Goal: Task Accomplishment & Management: Complete application form

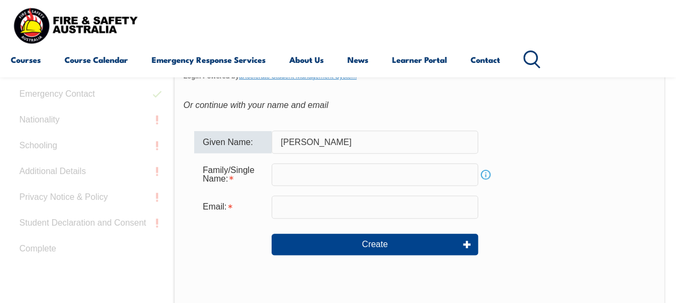
type input "[PERSON_NAME]"
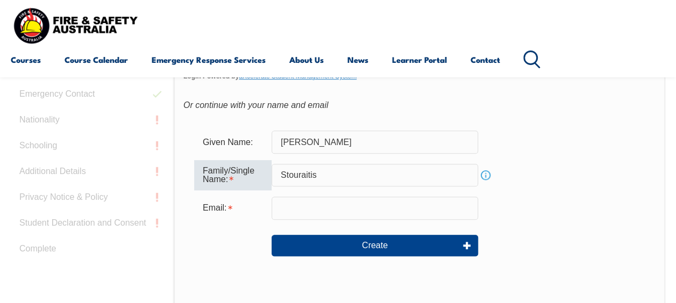
type input "Stouraitis"
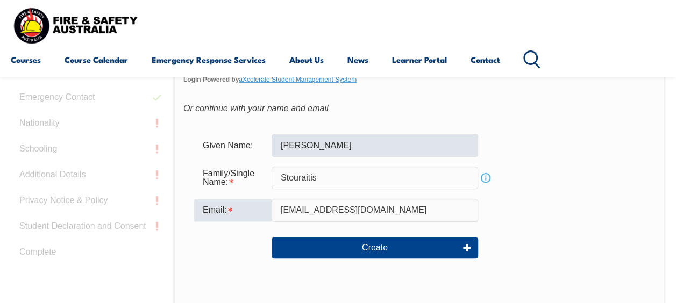
scroll to position [345, 0]
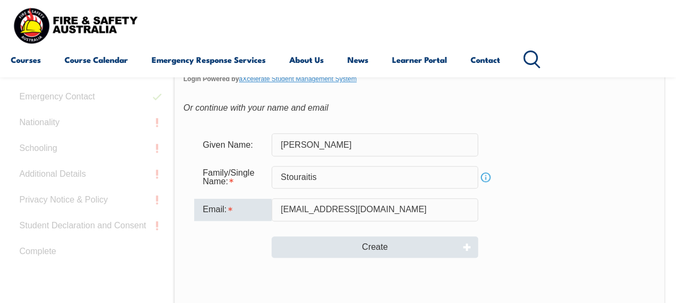
type input "[EMAIL_ADDRESS][DOMAIN_NAME]"
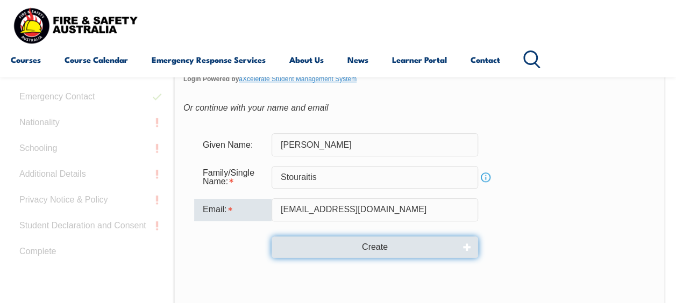
click at [376, 243] on button "Create" at bounding box center [374, 246] width 206 height 21
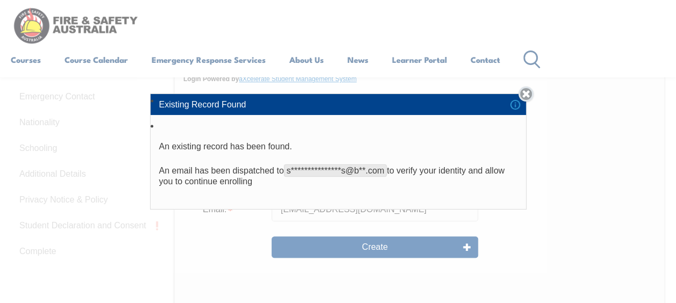
click at [527, 95] on link "Close" at bounding box center [525, 94] width 15 height 15
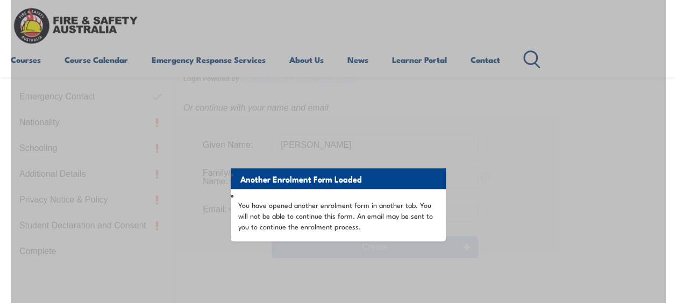
click at [311, 180] on li "Another Enrolment Form Loaded" at bounding box center [338, 178] width 215 height 21
click at [464, 180] on div "Another Enrolment Form Loaded You have opened another enrolment form in another…" at bounding box center [338, 248] width 654 height 537
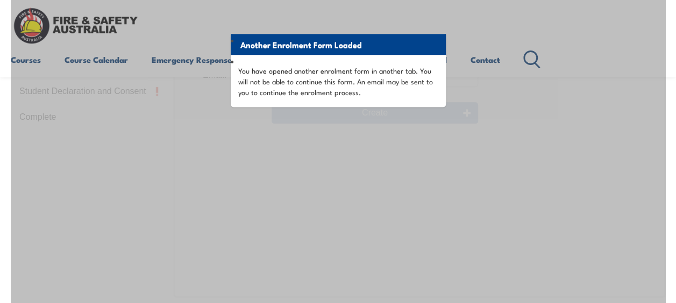
scroll to position [479, 0]
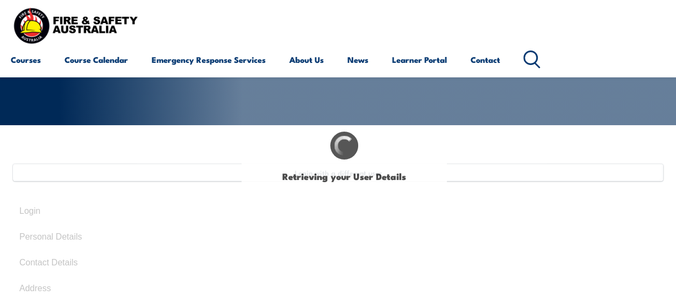
type input "[PERSON_NAME]"
type input "Stouraitis"
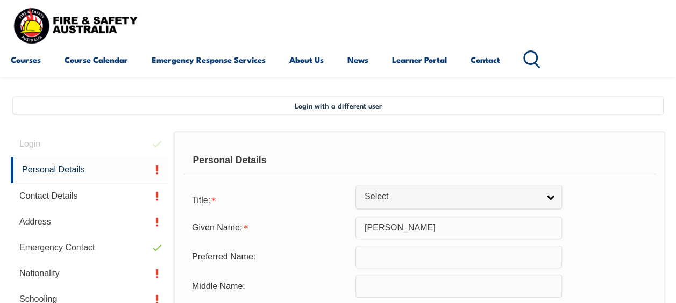
scroll to position [216, 0]
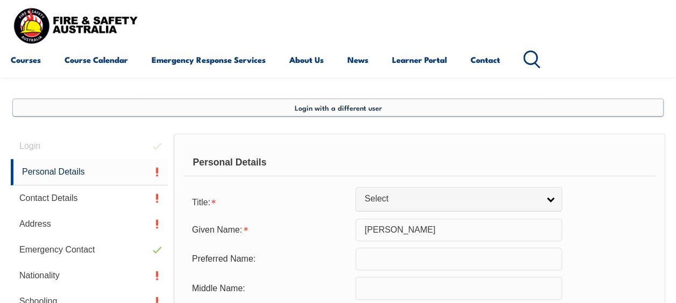
click at [333, 111] on span "Login with a different user" at bounding box center [338, 107] width 87 height 9
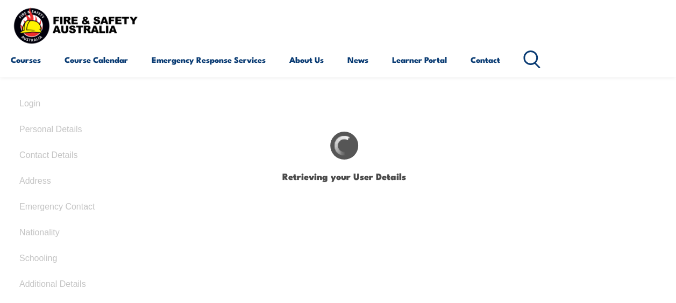
type input "[PERSON_NAME]"
type input "Stouraitis"
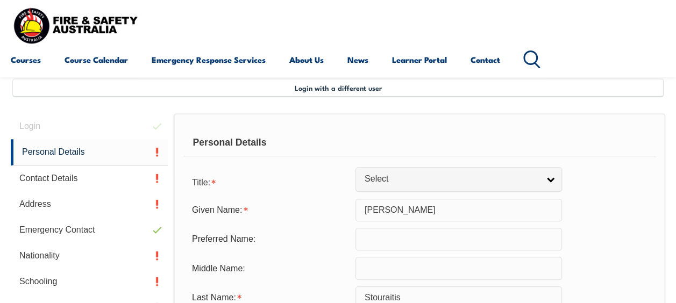
scroll to position [236, 0]
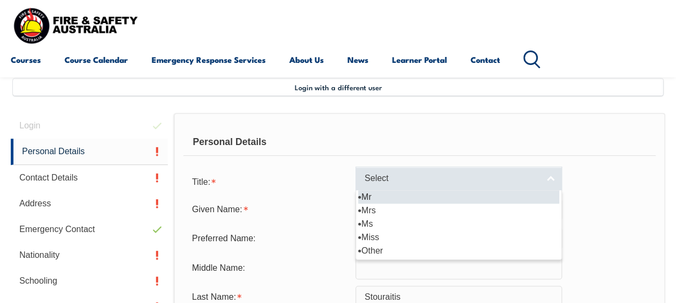
click at [403, 175] on span "Select" at bounding box center [451, 178] width 174 height 11
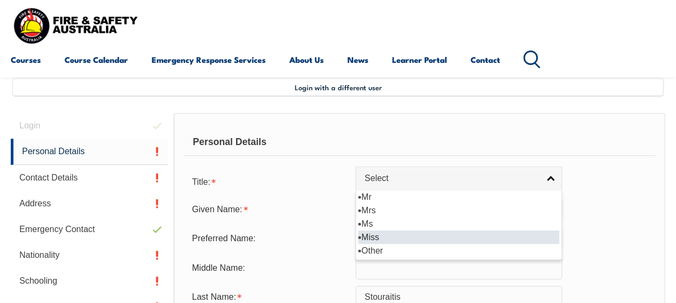
click at [375, 236] on li "Miss" at bounding box center [458, 237] width 201 height 13
select select "Miss"
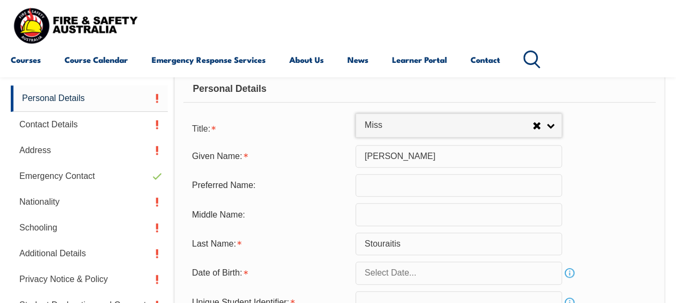
scroll to position [289, 0]
click at [376, 188] on input "text" at bounding box center [458, 186] width 206 height 23
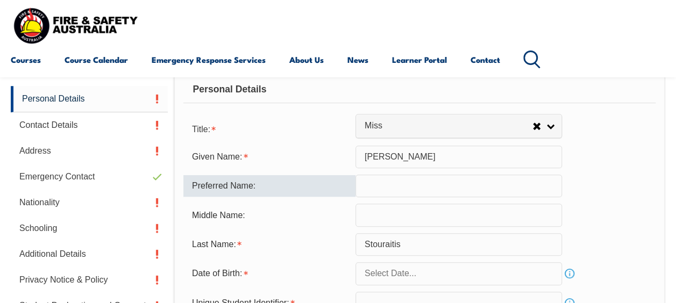
click at [377, 217] on input "text" at bounding box center [458, 215] width 206 height 23
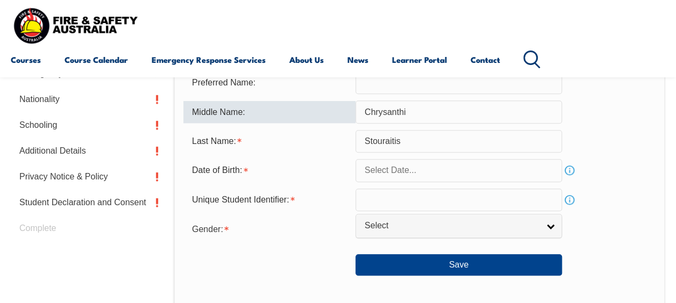
scroll to position [403, 0]
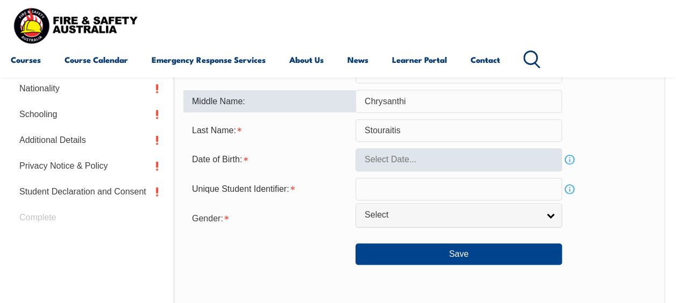
type input "Chrysanthi"
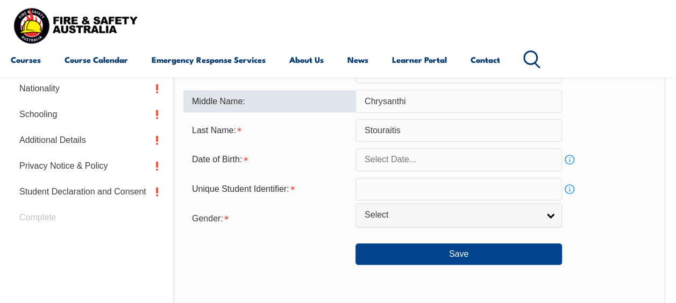
click at [378, 162] on input "text" at bounding box center [458, 159] width 206 height 23
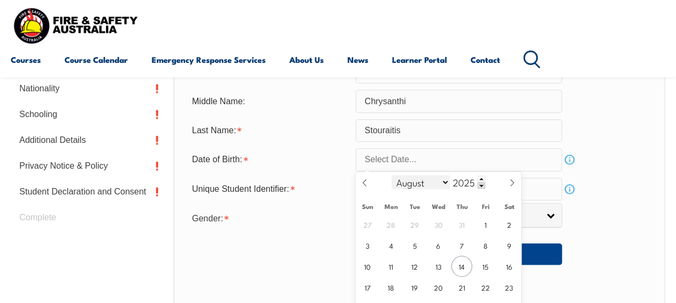
click at [410, 183] on select "January February March April May June July August September October November De…" at bounding box center [420, 182] width 59 height 14
select select "0"
click at [391, 175] on select "January February March April May June July August September October November De…" at bounding box center [420, 182] width 59 height 14
click at [480, 186] on span at bounding box center [481, 185] width 8 height 6
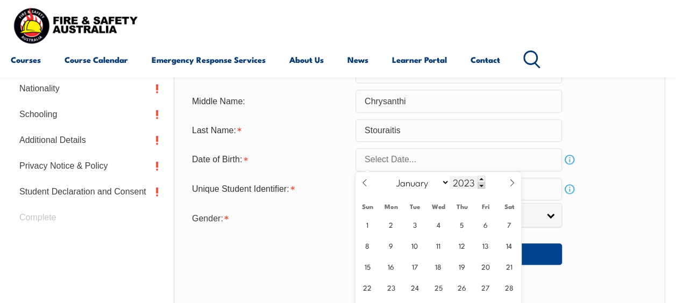
click at [480, 186] on span at bounding box center [481, 185] width 8 height 6
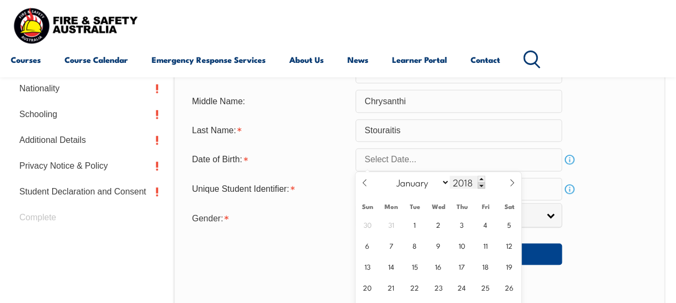
click at [480, 186] on span at bounding box center [481, 185] width 8 height 6
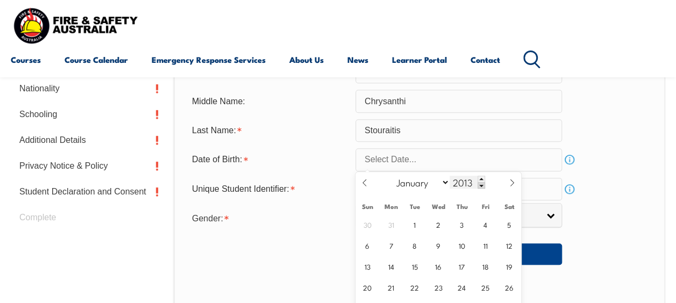
click at [480, 186] on span at bounding box center [481, 185] width 8 height 6
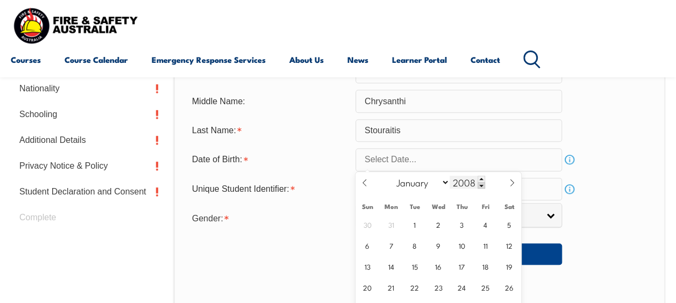
click at [480, 186] on span at bounding box center [481, 185] width 8 height 6
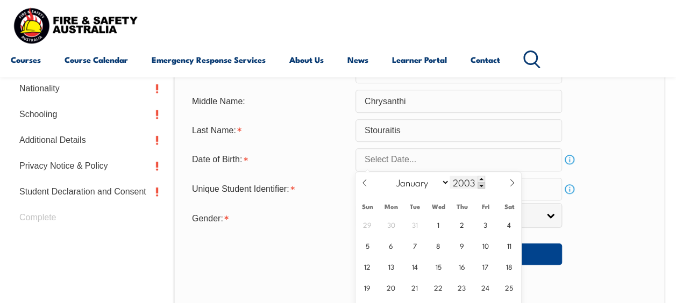
click at [480, 186] on span at bounding box center [481, 185] width 8 height 6
type input "2002"
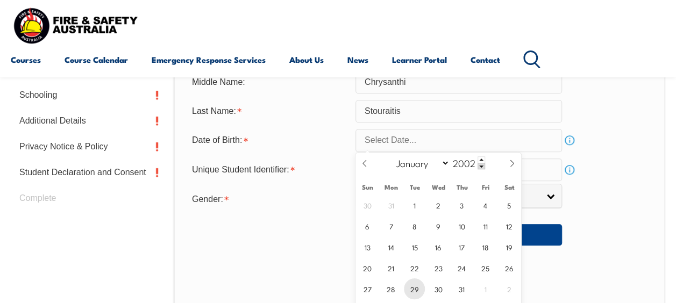
click at [412, 289] on span "29" at bounding box center [414, 288] width 21 height 21
type input "January 29, 2002"
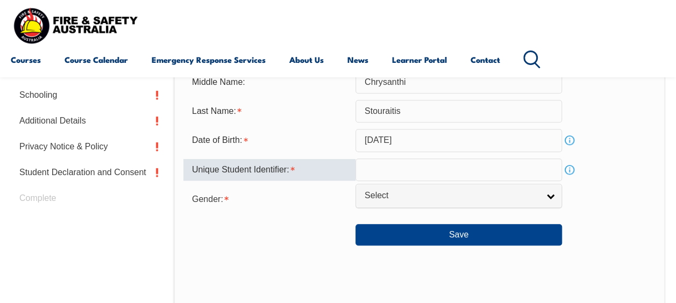
click at [391, 168] on input "text" at bounding box center [458, 170] width 206 height 23
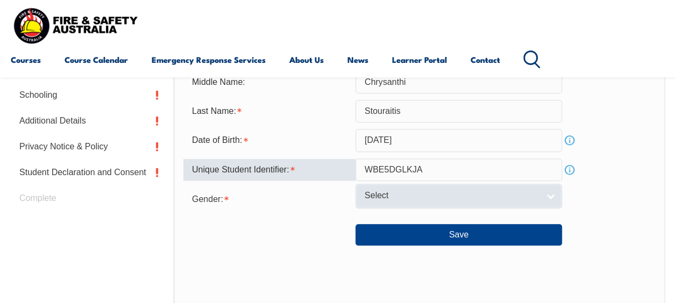
type input "WBE5DGLKJA"
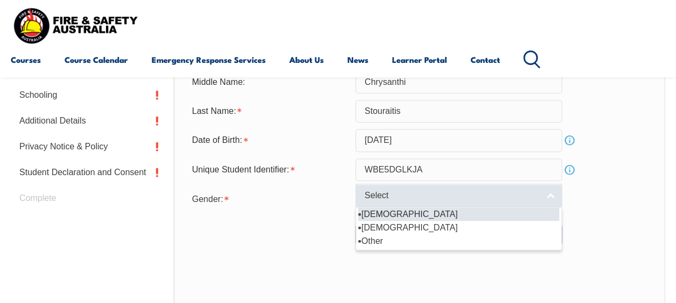
click at [368, 199] on span "Select" at bounding box center [451, 195] width 174 height 11
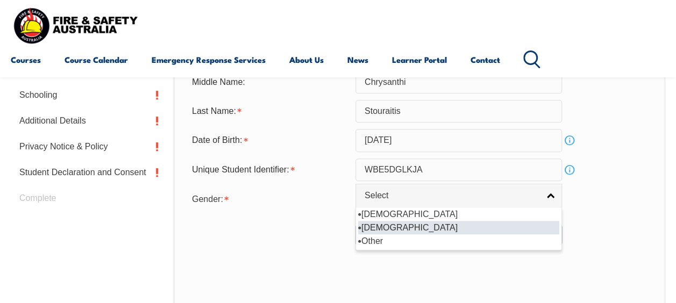
click at [374, 229] on li "[DEMOGRAPHIC_DATA]" at bounding box center [458, 227] width 201 height 13
select select "F"
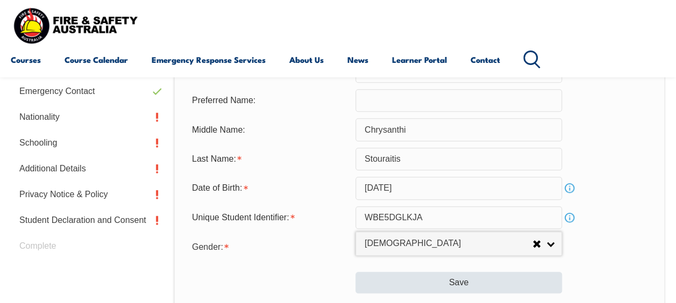
scroll to position [375, 0]
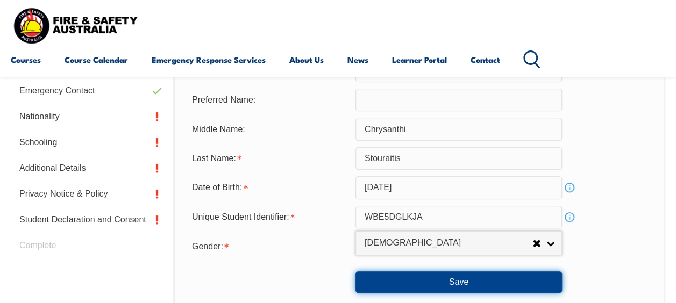
click at [408, 280] on button "Save" at bounding box center [458, 281] width 206 height 21
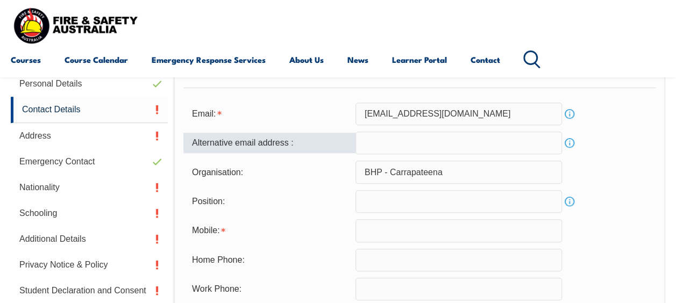
scroll to position [304, 0]
click at [390, 142] on input "email" at bounding box center [458, 142] width 206 height 23
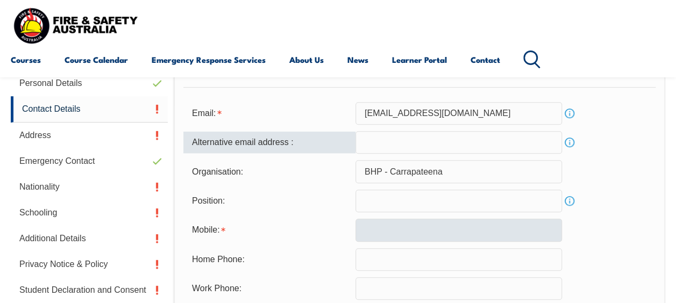
scroll to position [344, 0]
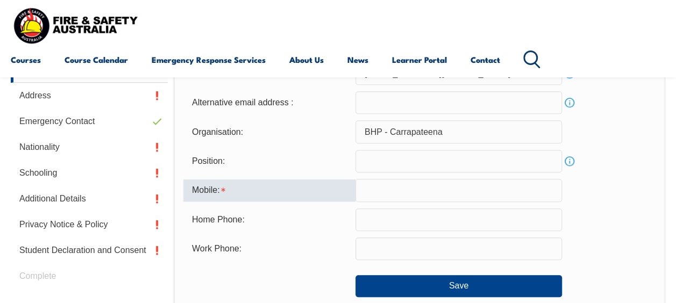
click at [389, 190] on input "text" at bounding box center [458, 190] width 206 height 23
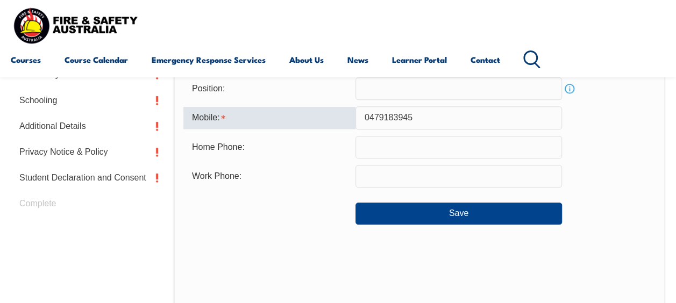
scroll to position [416, 0]
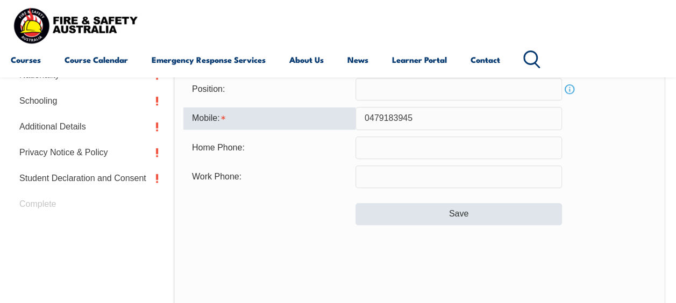
type input "0479183945"
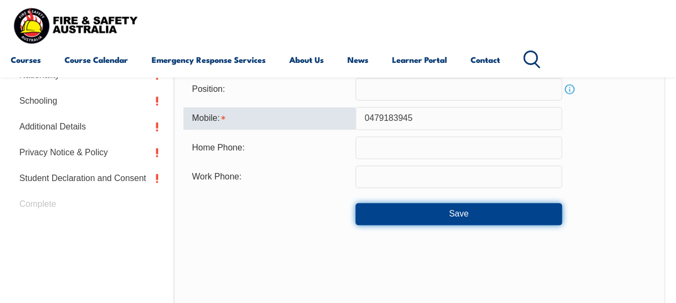
click at [416, 218] on button "Save" at bounding box center [458, 213] width 206 height 21
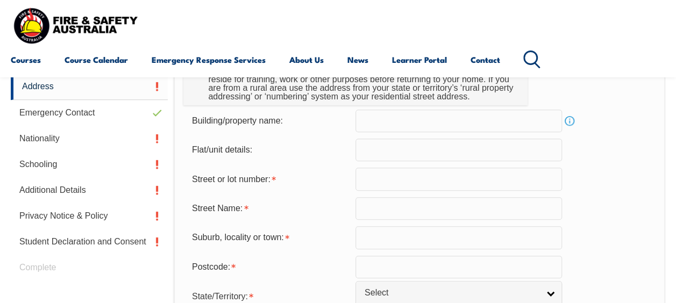
scroll to position [353, 0]
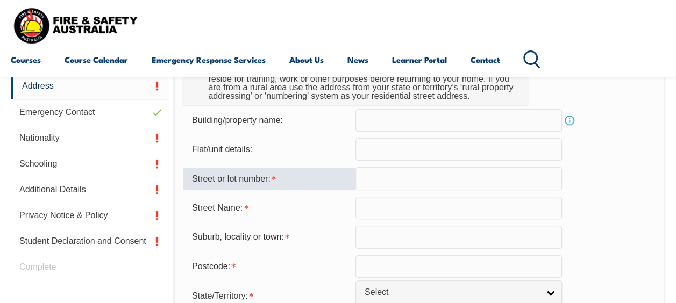
click at [385, 178] on input "text" at bounding box center [458, 178] width 206 height 23
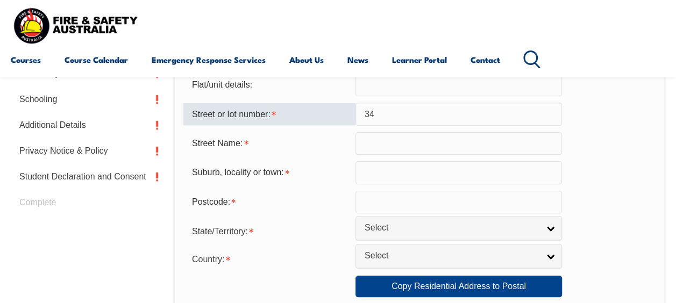
scroll to position [414, 0]
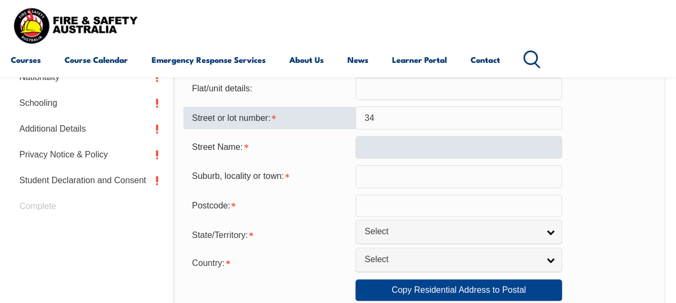
type input "34"
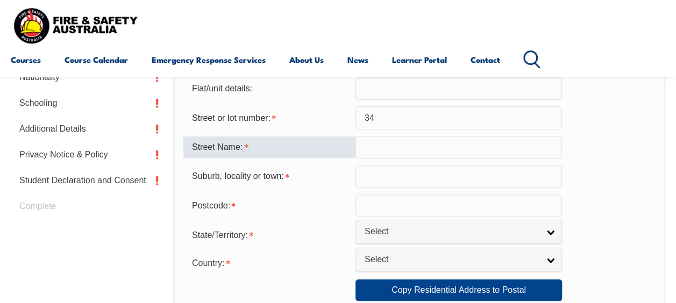
click at [383, 151] on input "text" at bounding box center [458, 147] width 206 height 23
type input "h"
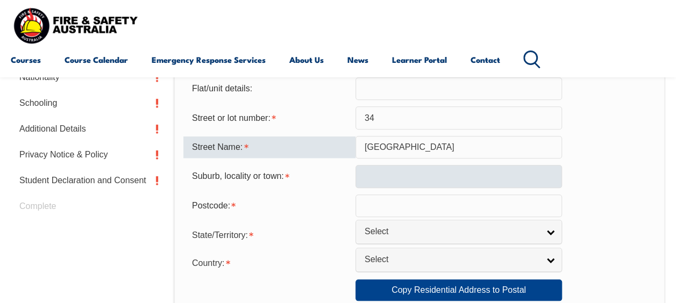
type input "Hermitage Road"
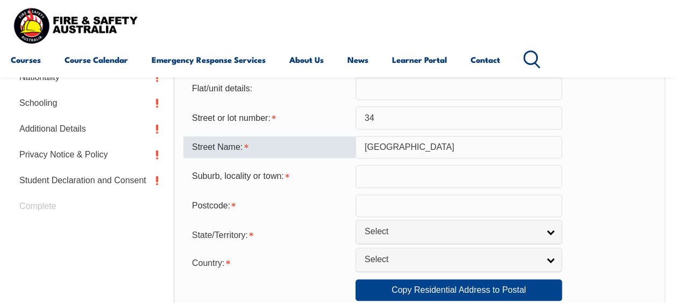
click at [399, 173] on input "text" at bounding box center [458, 176] width 206 height 23
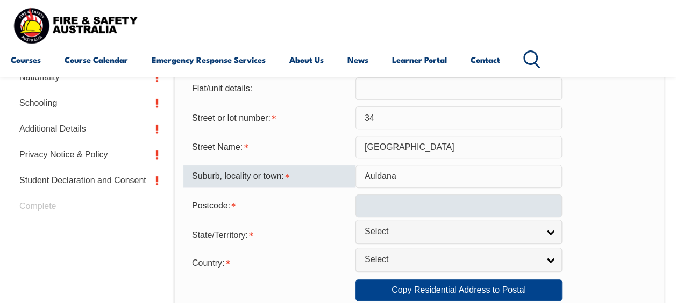
type input "Auldana"
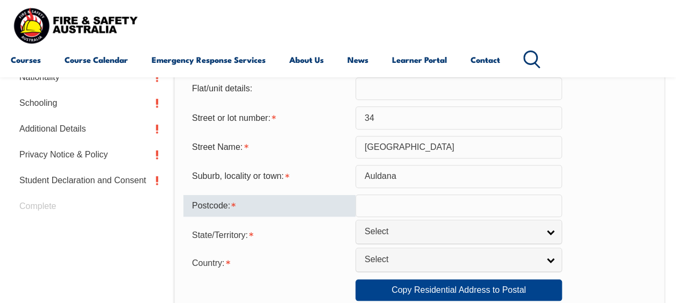
click at [386, 207] on input "text" at bounding box center [458, 206] width 206 height 23
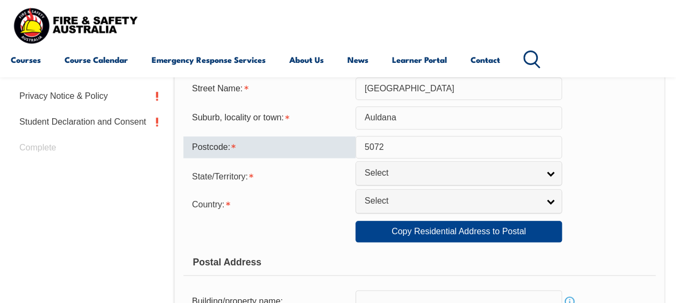
scroll to position [473, 0]
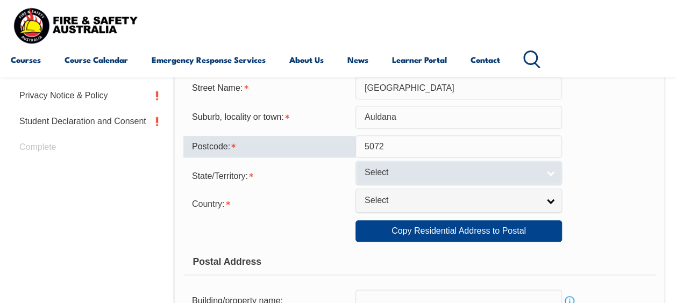
type input "5072"
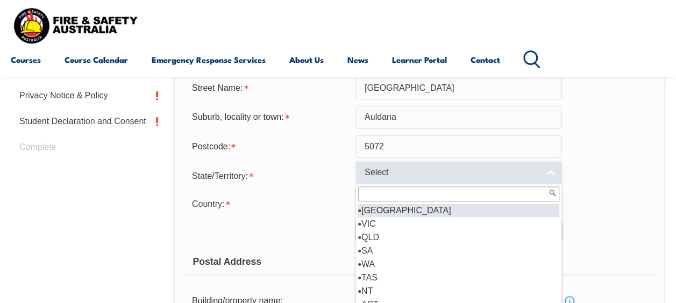
click at [385, 174] on span "Select" at bounding box center [451, 172] width 174 height 11
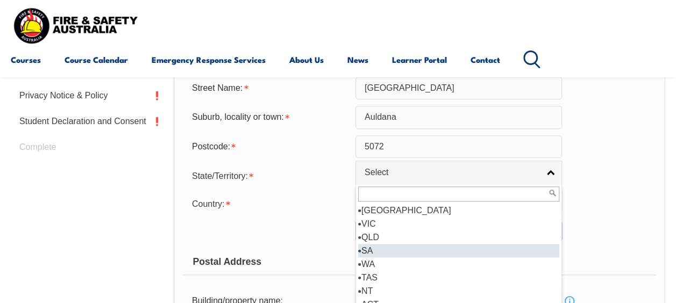
click at [373, 245] on li "SA" at bounding box center [458, 250] width 201 height 13
select select "SA"
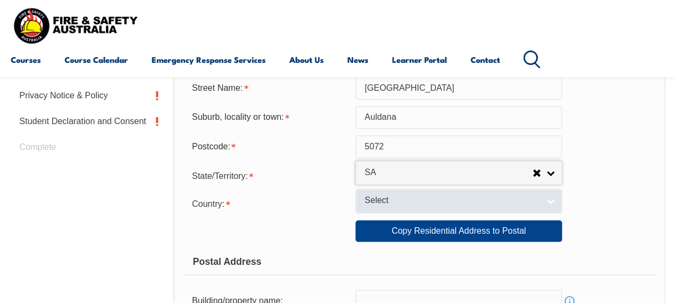
click at [382, 193] on link "Select" at bounding box center [458, 201] width 206 height 24
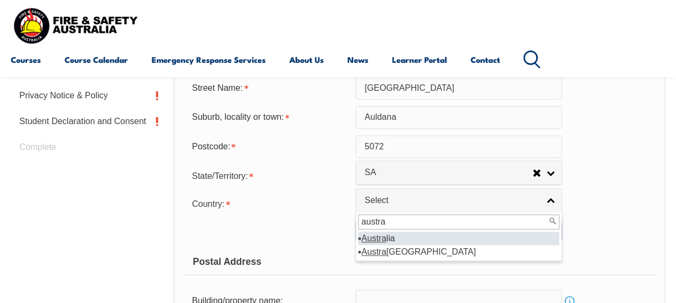
type input "austra"
click at [377, 235] on em "Austra" at bounding box center [373, 238] width 25 height 9
select select "1101"
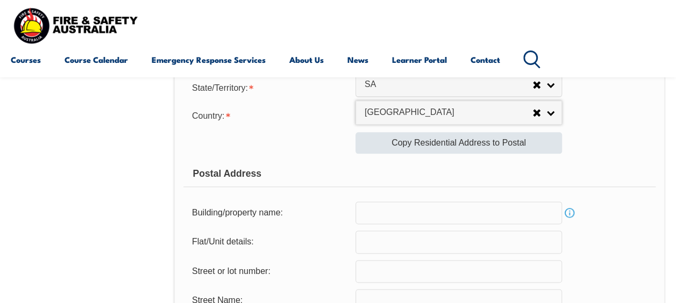
scroll to position [556, 0]
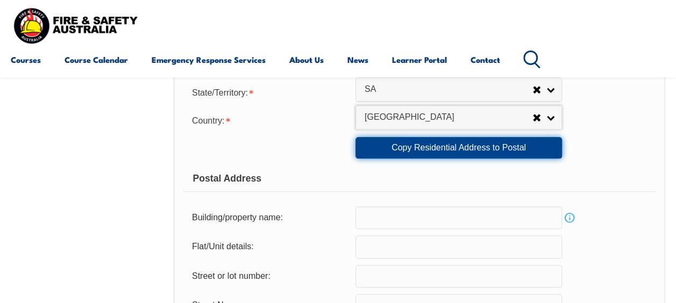
click at [389, 146] on link "Copy Residential Address to Postal" at bounding box center [458, 147] width 206 height 21
type input "34"
type input "Hermitage Road"
type input "Auldana"
select select "SA"
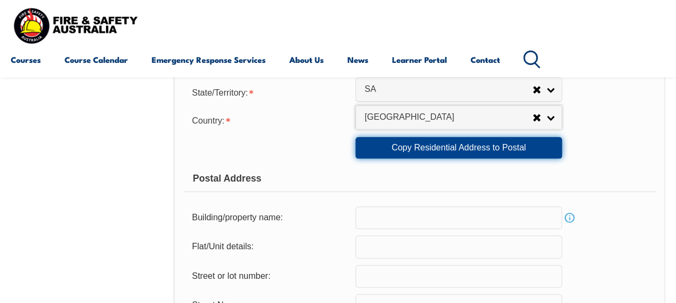
type input "5072"
select select "1101"
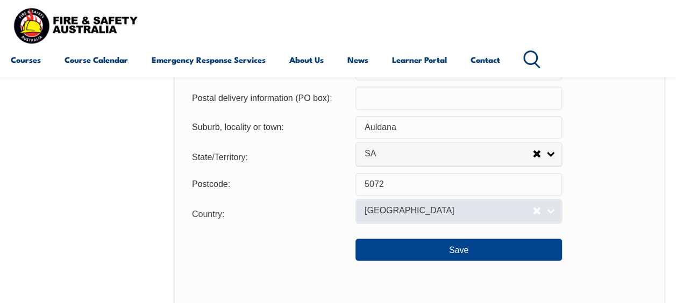
scroll to position [791, 0]
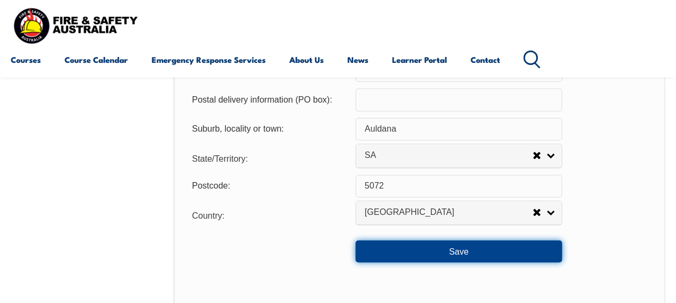
click at [386, 254] on button "Save" at bounding box center [458, 250] width 206 height 21
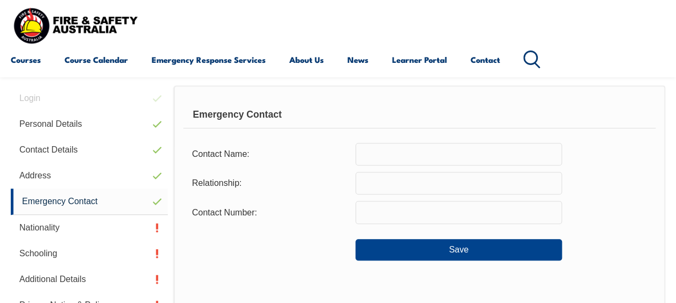
scroll to position [261, 0]
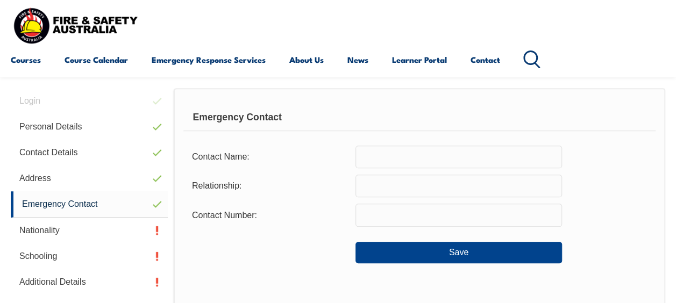
click at [393, 155] on input "text" at bounding box center [458, 157] width 206 height 23
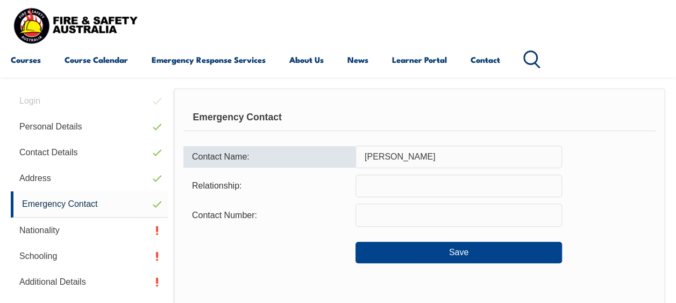
type input "Chrys Stouraitis"
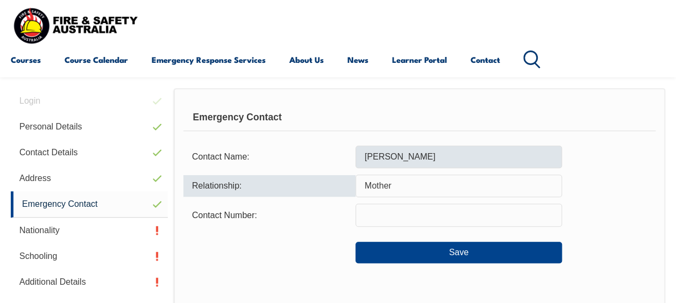
type input "Mother"
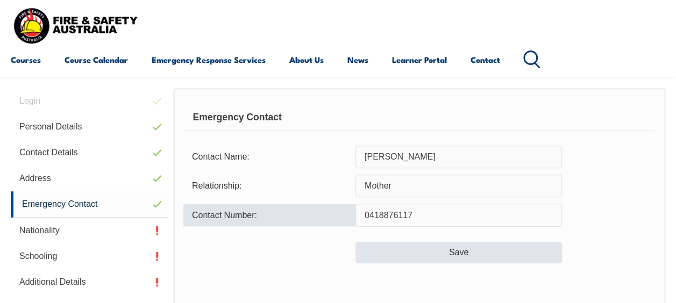
type input "0418876117"
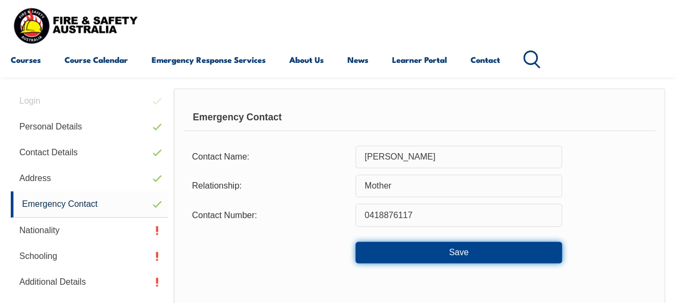
click at [393, 260] on button "Save" at bounding box center [458, 252] width 206 height 21
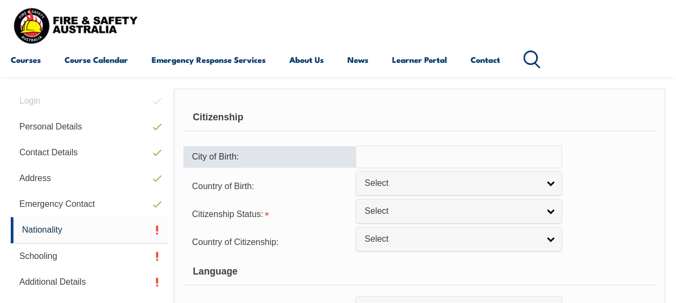
click at [385, 160] on input "text" at bounding box center [458, 157] width 206 height 23
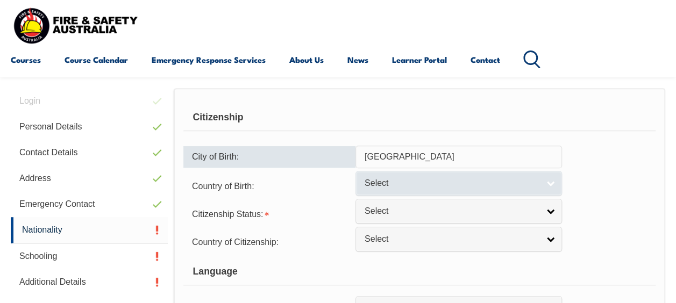
type input "Adelaide"
click at [370, 180] on span "Select" at bounding box center [451, 183] width 174 height 11
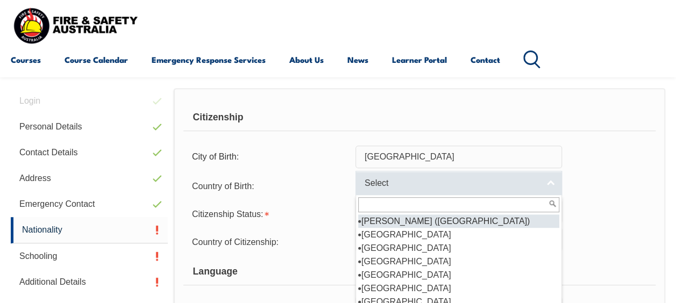
type input "A"
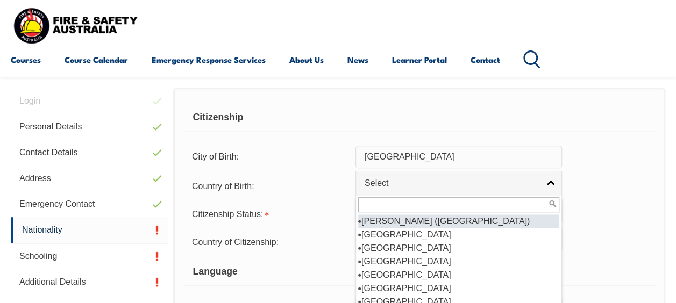
click at [405, 154] on input "Adelaide" at bounding box center [458, 157] width 206 height 23
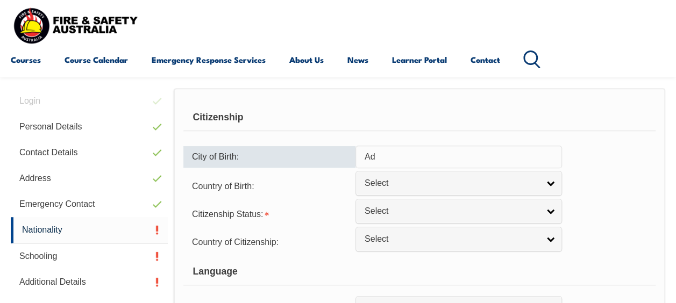
type input "A"
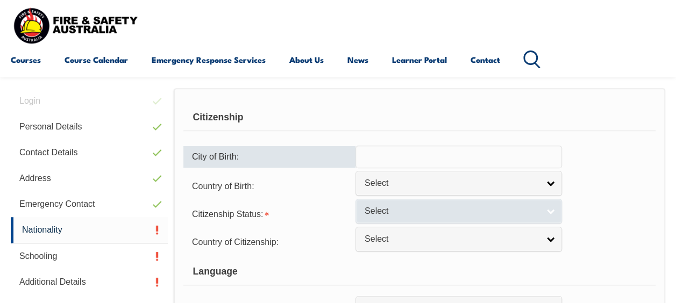
click at [401, 209] on span "Select" at bounding box center [451, 211] width 174 height 11
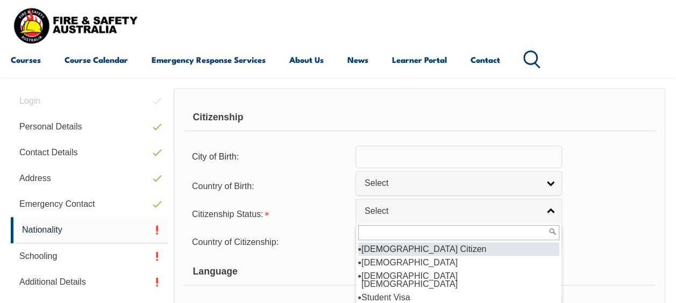
click at [401, 249] on li "[DEMOGRAPHIC_DATA] Citizen" at bounding box center [458, 248] width 201 height 13
select select "1"
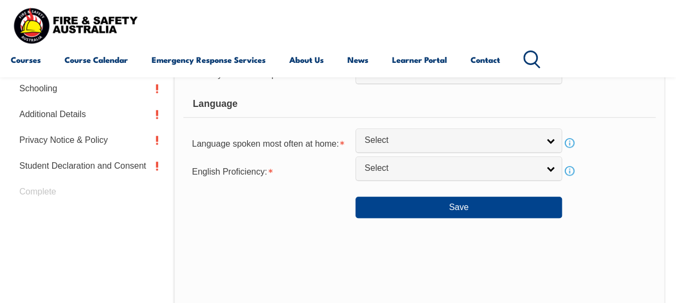
scroll to position [442, 0]
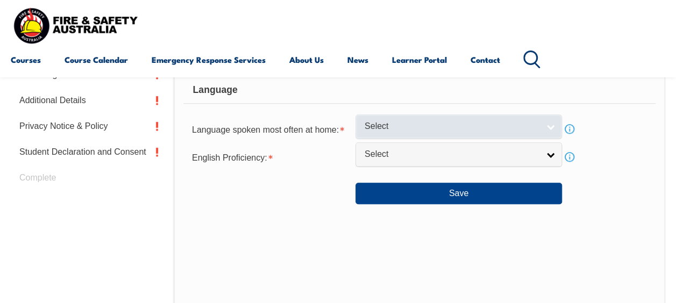
click at [384, 121] on span "Select" at bounding box center [451, 126] width 174 height 11
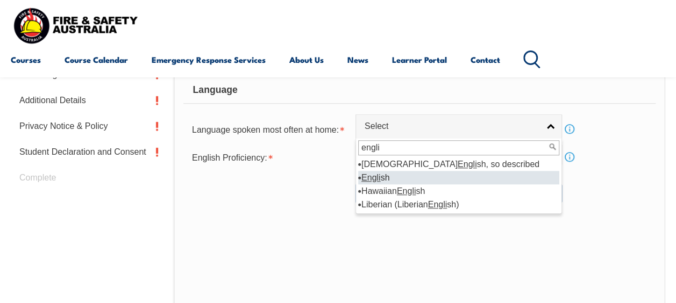
type input "engli"
click at [368, 179] on em "Engli" at bounding box center [370, 177] width 19 height 9
select select "1201"
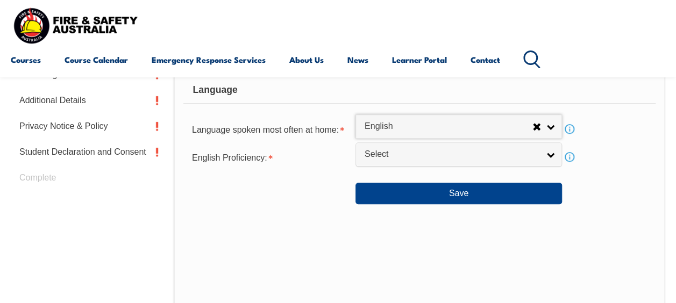
click at [389, 138] on div "Language spoken most often at home: Aboriginal English, so described Acehnese A…" at bounding box center [419, 128] width 472 height 21
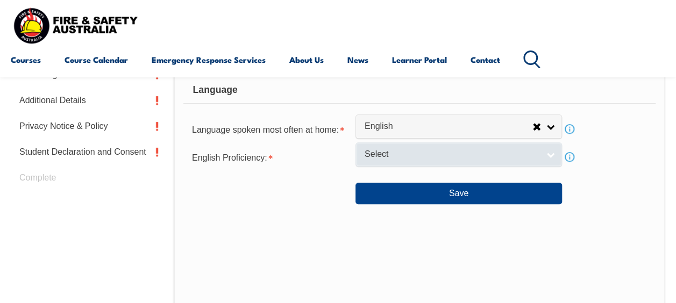
click at [382, 156] on span "Select" at bounding box center [451, 154] width 174 height 11
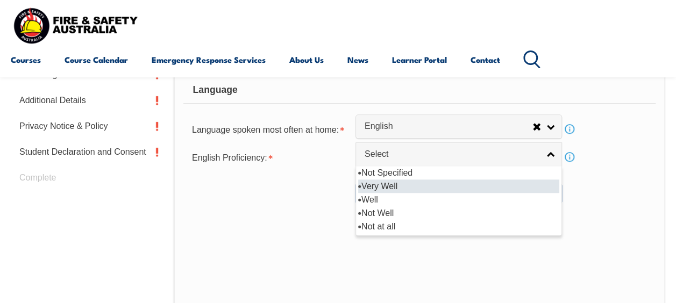
click at [389, 181] on li "Very Well" at bounding box center [458, 186] width 201 height 13
select select "1"
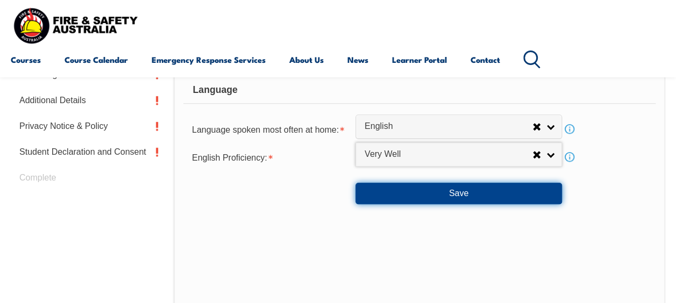
click at [396, 199] on button "Save" at bounding box center [458, 193] width 206 height 21
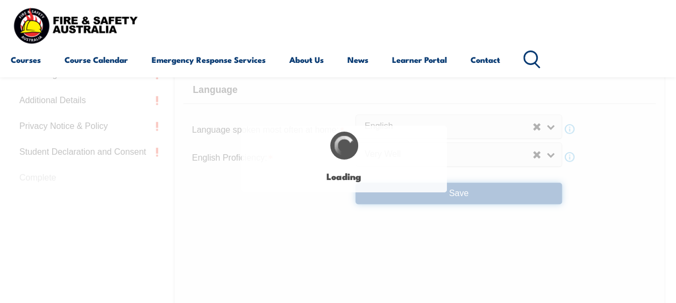
select select "false"
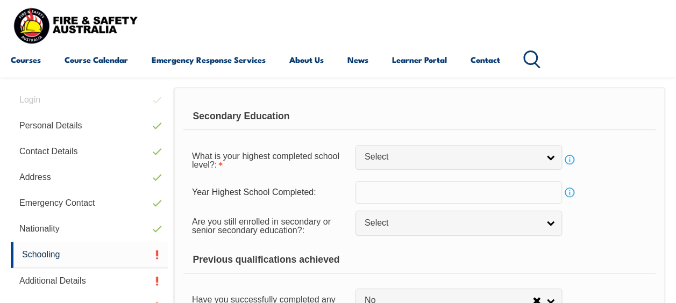
scroll to position [261, 0]
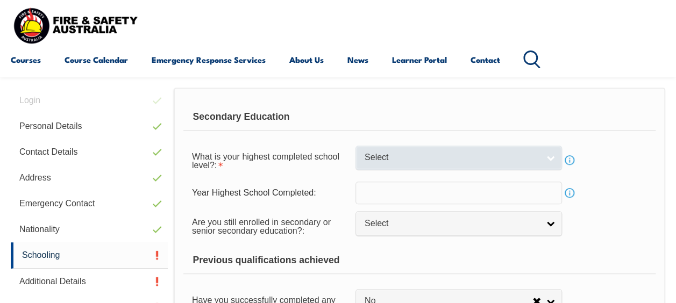
click at [387, 157] on span "Select" at bounding box center [451, 157] width 174 height 11
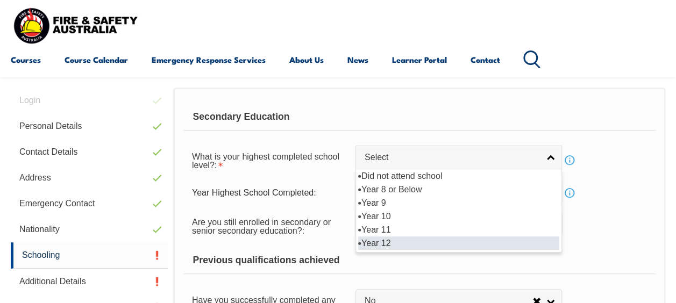
click at [374, 239] on li "Year 12" at bounding box center [458, 242] width 201 height 13
select select "12"
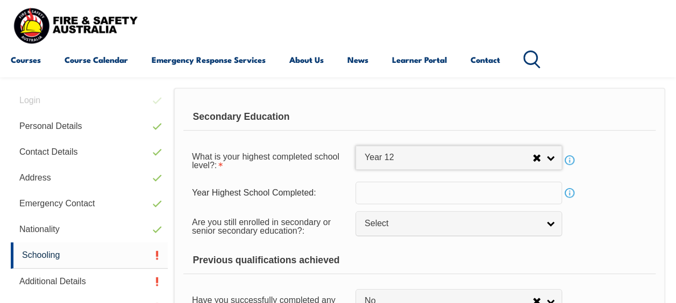
click at [387, 189] on input "text" at bounding box center [458, 193] width 206 height 23
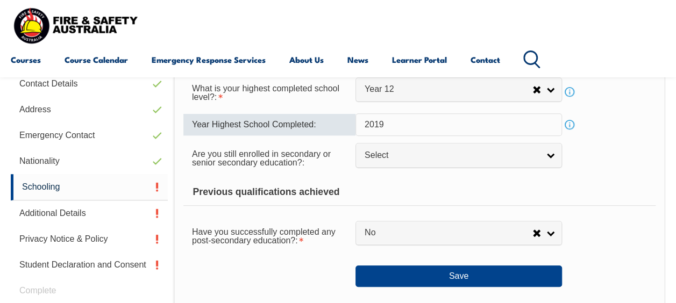
scroll to position [330, 0]
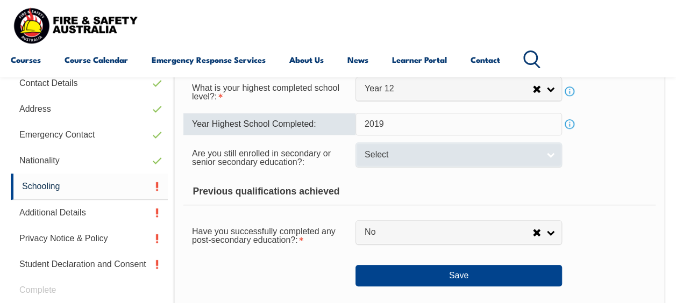
type input "2019"
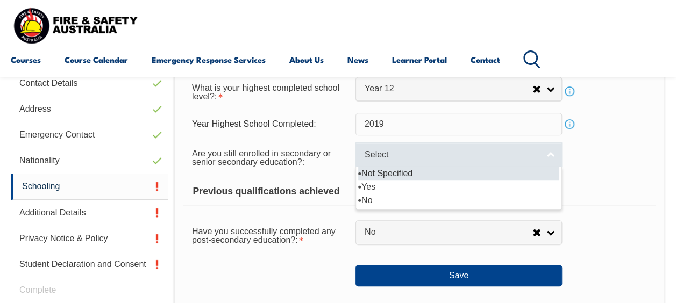
click at [396, 161] on link "Select" at bounding box center [458, 154] width 206 height 24
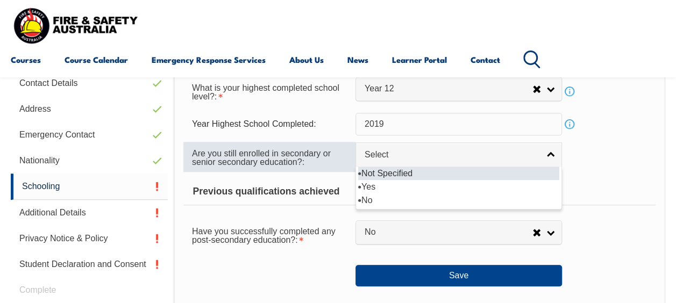
click at [292, 159] on span "Are you still enrolled in secondary or senior secondary education?:" at bounding box center [261, 158] width 139 height 18
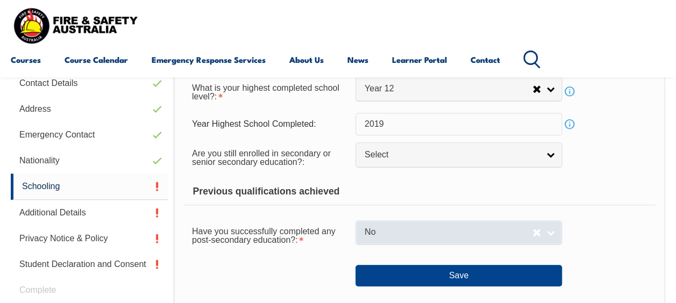
click at [377, 231] on span "No" at bounding box center [448, 232] width 168 height 11
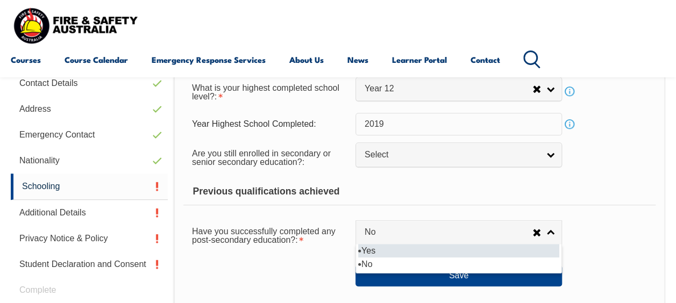
click at [373, 250] on li "Yes" at bounding box center [458, 250] width 201 height 13
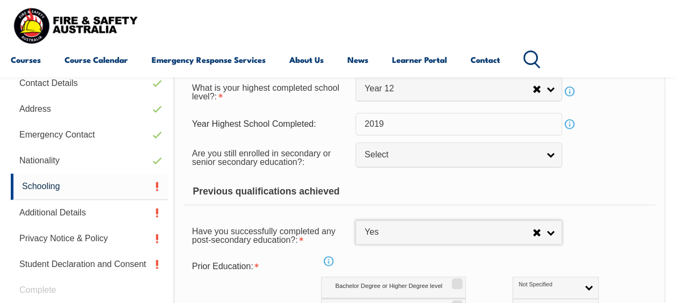
select select "true"
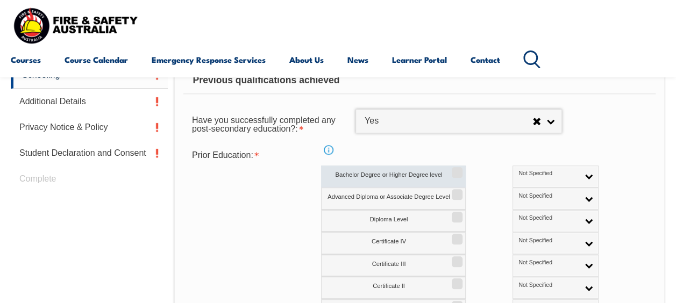
click at [457, 169] on input "Bachelor Degree or Higher Degree level" at bounding box center [455, 168] width 6 height 1
checkbox input "true"
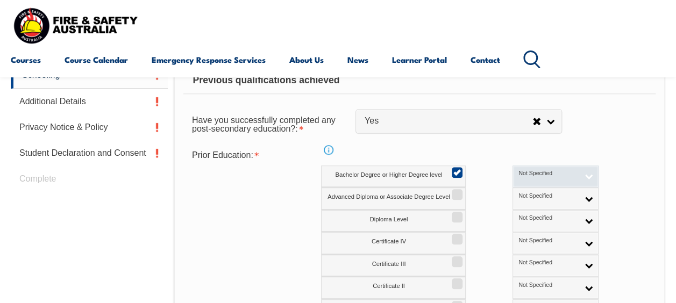
drag, startPoint x: 457, startPoint y: 170, endPoint x: 508, endPoint y: 179, distance: 51.9
click at [508, 179] on div "Bachelor Degree or Higher Degree level Not Specified Australian Qualification A…" at bounding box center [483, 177] width 324 height 22
click at [545, 172] on link "Not Specified" at bounding box center [555, 177] width 86 height 22
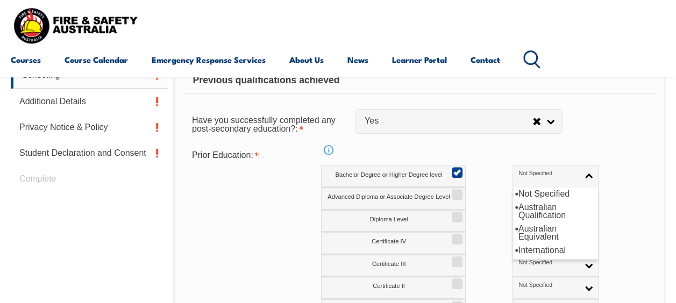
click at [565, 159] on div "Prior Education: Info Bachelor Degree or Higher Degree level Not Specified Aust…" at bounding box center [419, 244] width 472 height 199
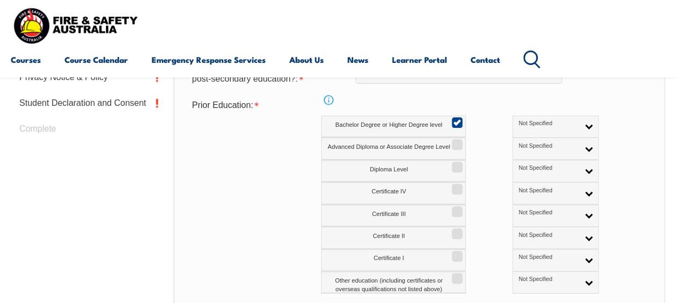
scroll to position [554, 0]
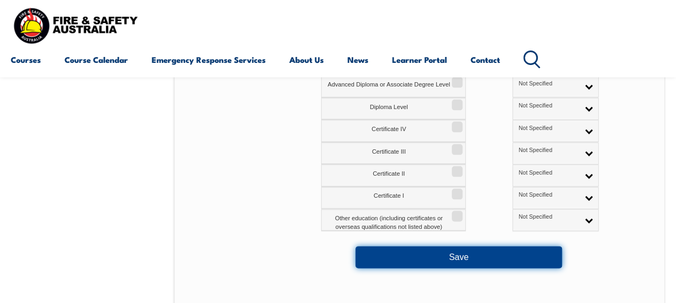
click at [461, 255] on button "Save" at bounding box center [458, 256] width 206 height 21
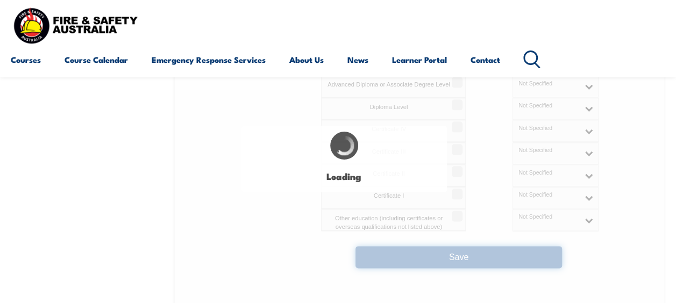
select select
select select "true"
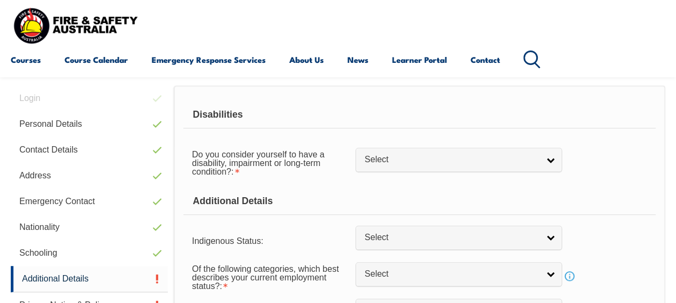
scroll to position [261, 0]
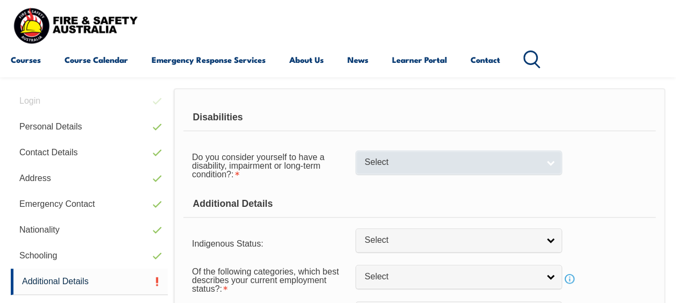
click at [399, 162] on span "Select" at bounding box center [451, 162] width 174 height 11
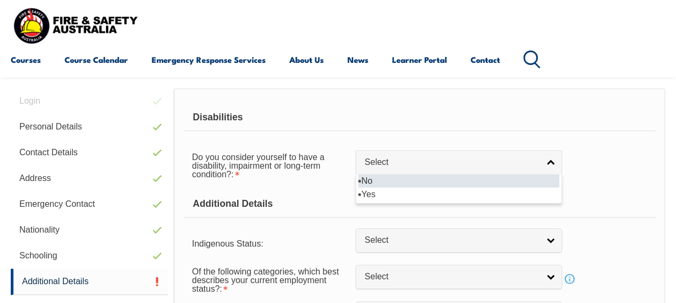
click at [368, 177] on li "No" at bounding box center [458, 180] width 201 height 13
select select "false"
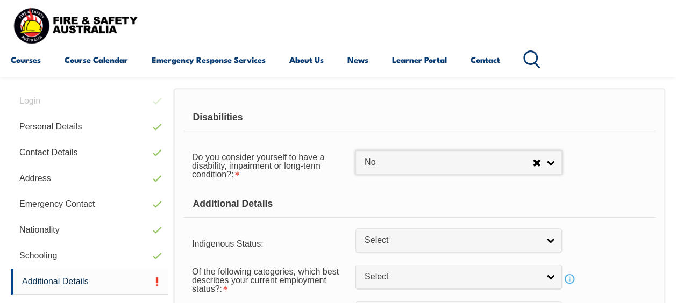
scroll to position [375, 0]
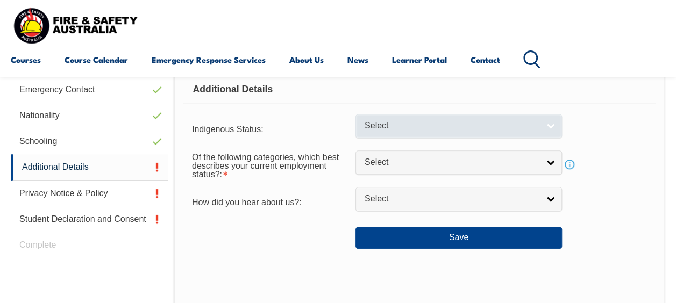
click at [365, 123] on span "Select" at bounding box center [451, 125] width 174 height 11
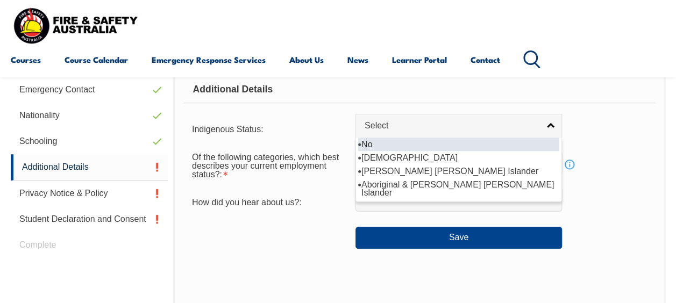
click at [370, 141] on li "No" at bounding box center [458, 144] width 201 height 13
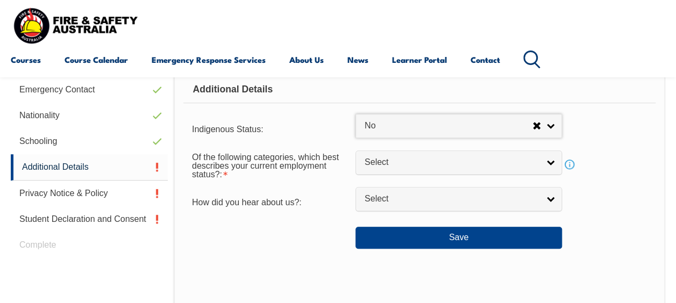
select select "4"
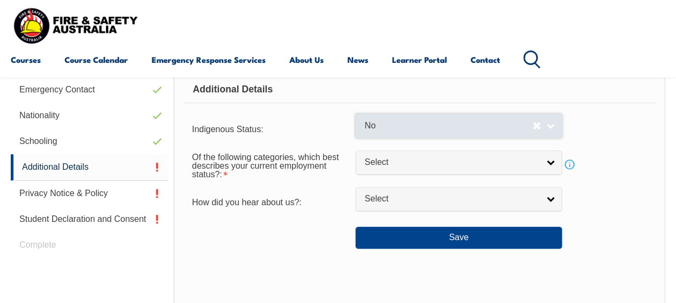
click at [379, 127] on span "No" at bounding box center [448, 125] width 168 height 11
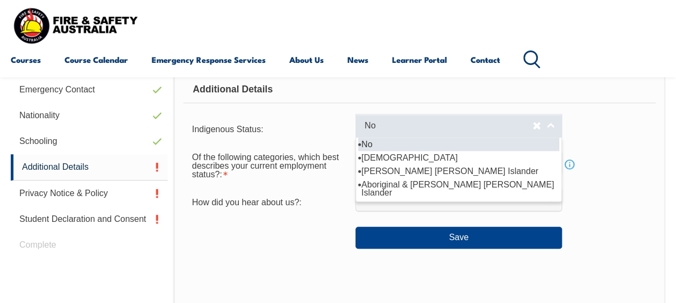
click at [379, 127] on span "No" at bounding box center [448, 125] width 168 height 11
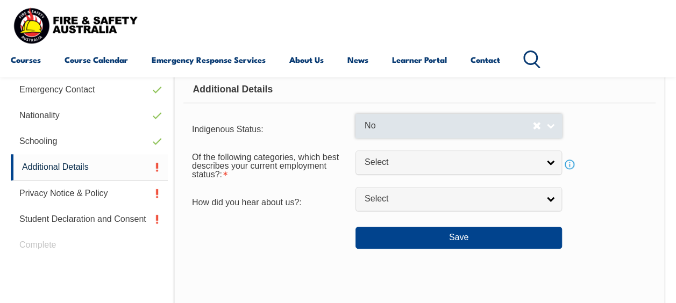
select select
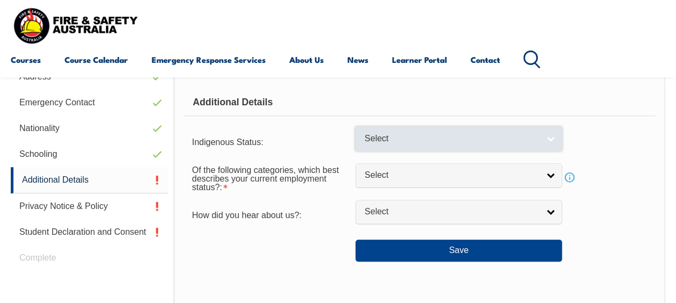
scroll to position [367, 0]
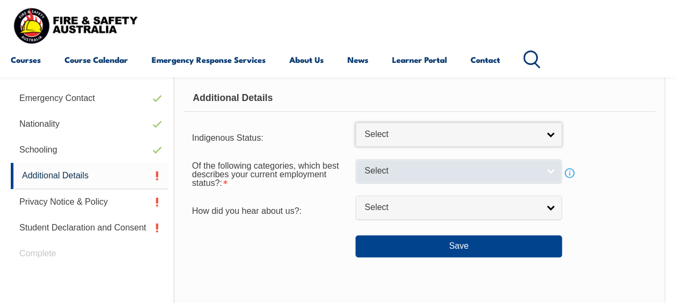
click at [410, 179] on link "Select" at bounding box center [458, 171] width 206 height 24
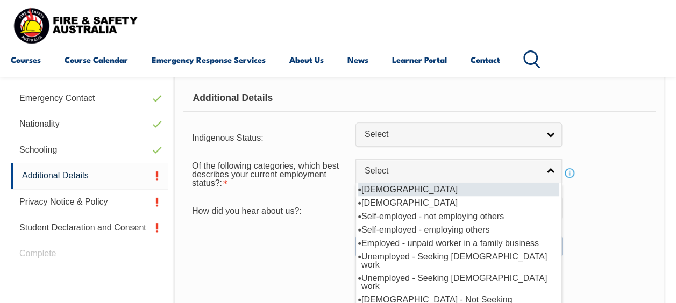
click at [407, 188] on li "[DEMOGRAPHIC_DATA]" at bounding box center [458, 189] width 201 height 13
select select "1"
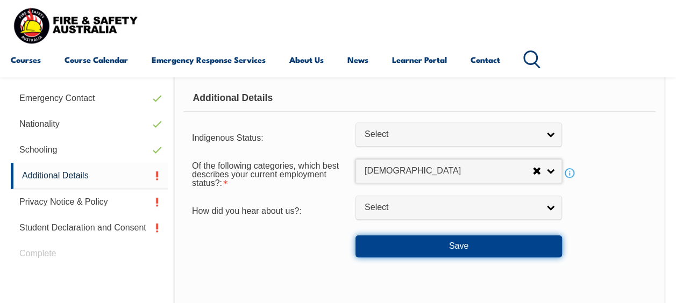
click at [404, 242] on button "Save" at bounding box center [458, 245] width 206 height 21
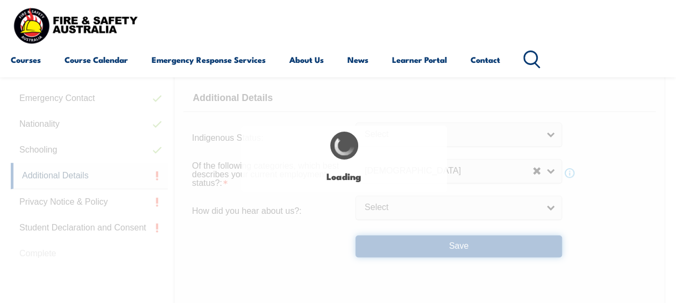
select select "false"
select select
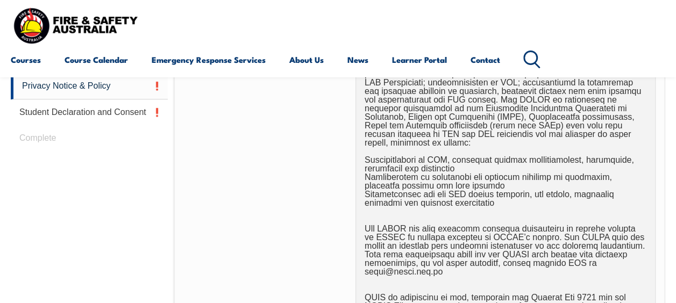
scroll to position [705, 0]
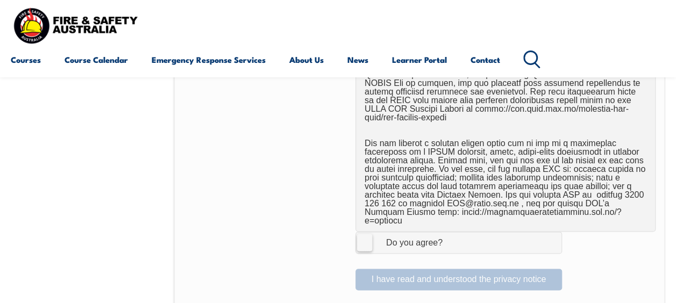
click at [361, 232] on label "I Agree Do you agree?" at bounding box center [458, 242] width 206 height 21
click at [451, 232] on input "I Agree Do you agree?" at bounding box center [460, 242] width 18 height 20
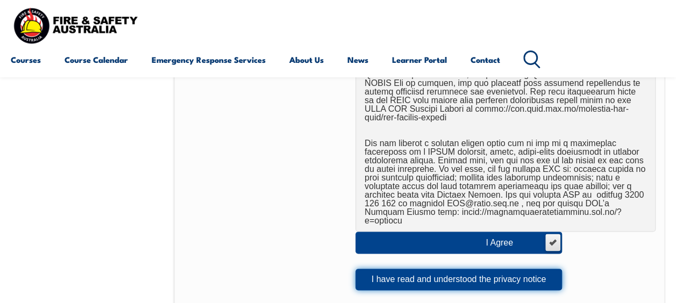
click at [398, 269] on button "I have read and understood the privacy notice" at bounding box center [458, 279] width 206 height 21
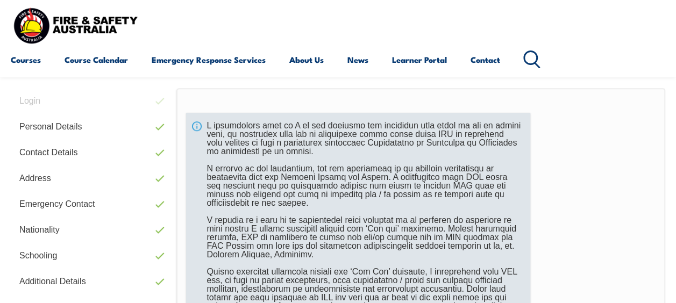
scroll to position [456, 0]
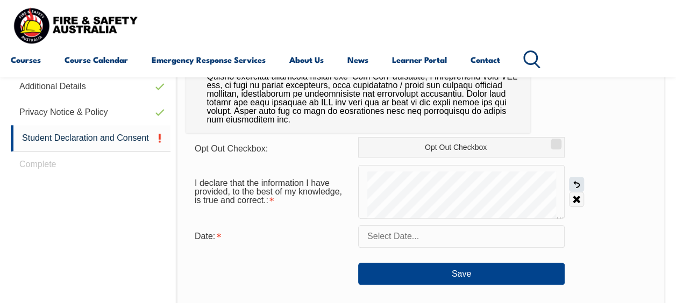
click at [574, 182] on link "Undo" at bounding box center [576, 184] width 15 height 15
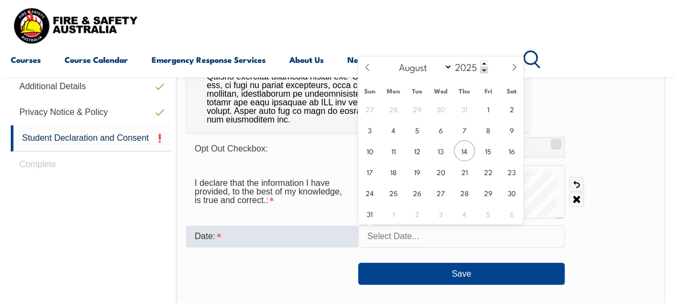
click at [385, 235] on input "text" at bounding box center [461, 236] width 206 height 23
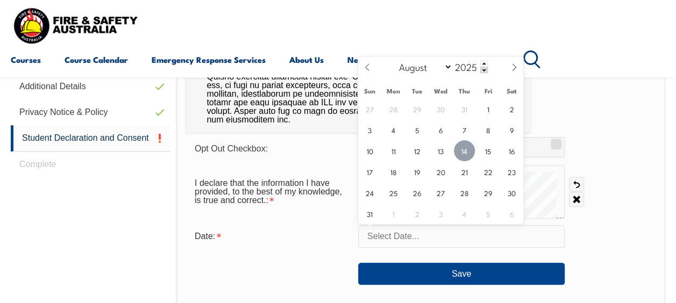
click at [462, 153] on span "14" at bounding box center [464, 150] width 21 height 21
type input "August 14, 2025"
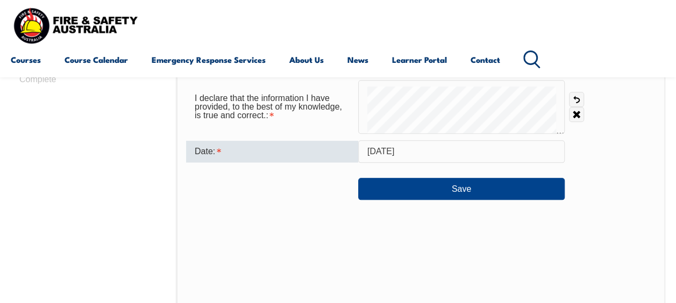
scroll to position [542, 0]
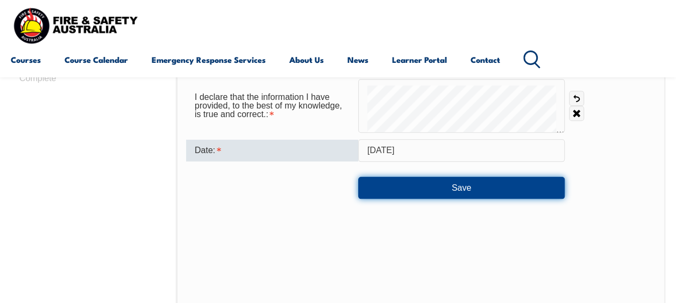
click at [469, 184] on button "Save" at bounding box center [461, 187] width 206 height 21
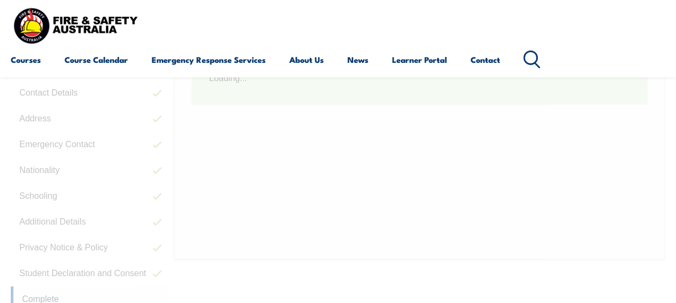
scroll to position [320, 0]
